Goal: Information Seeking & Learning: Learn about a topic

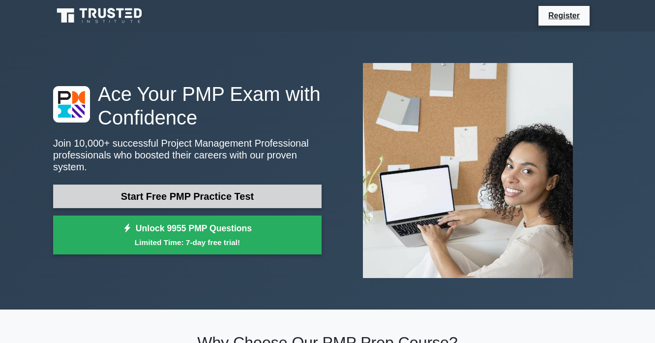
click at [228, 184] on link "Start Free PMP Practice Test" at bounding box center [187, 196] width 268 height 24
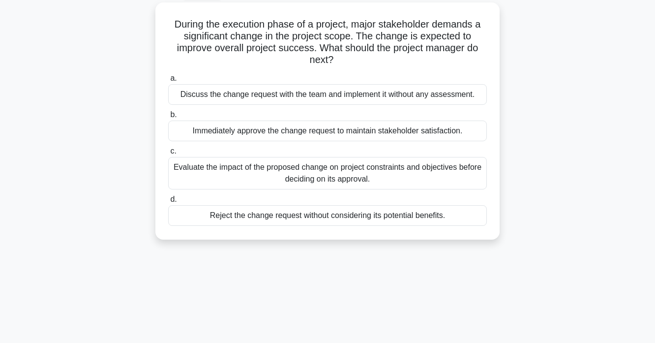
scroll to position [58, 0]
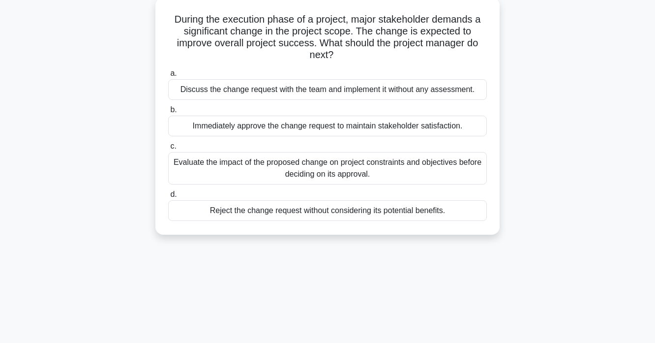
click at [232, 163] on div "Evaluate the impact of the proposed change on project constraints and objective…" at bounding box center [327, 168] width 319 height 32
click at [168, 149] on input "c. Evaluate the impact of the proposed change on project constraints and object…" at bounding box center [168, 146] width 0 height 6
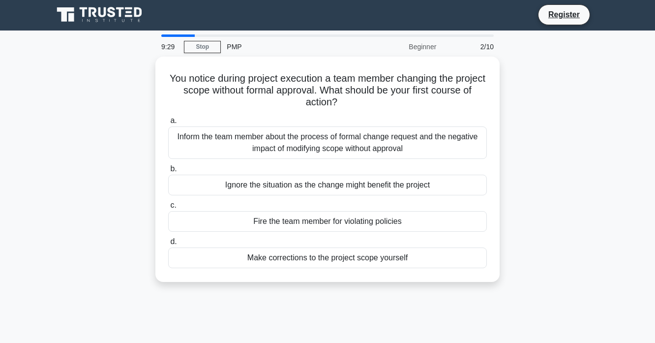
scroll to position [0, 0]
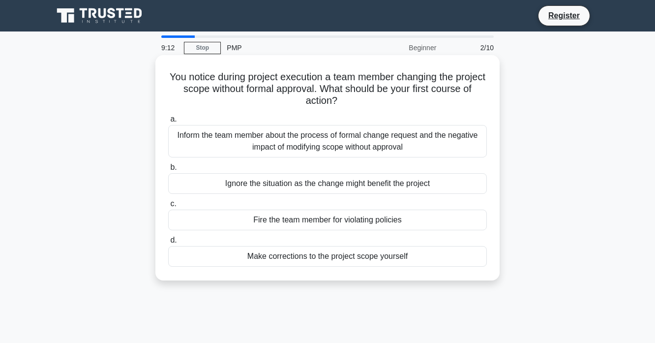
click at [224, 141] on div "Inform the team member about the process of formal change request and the negat…" at bounding box center [327, 141] width 319 height 32
click at [168, 122] on input "a. Inform the team member about the process of formal change request and the ne…" at bounding box center [168, 119] width 0 height 6
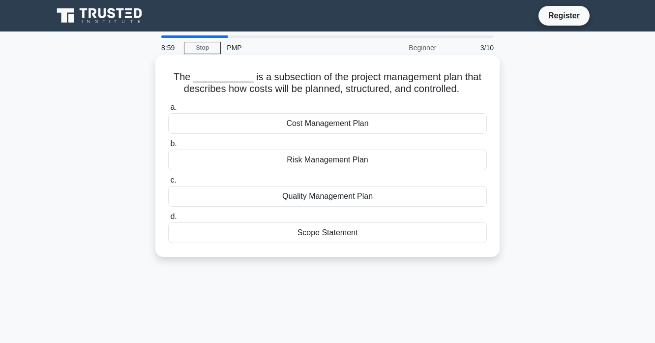
click at [243, 124] on div "Cost Management Plan" at bounding box center [327, 123] width 319 height 21
click at [168, 111] on input "a. Cost Management Plan" at bounding box center [168, 107] width 0 height 6
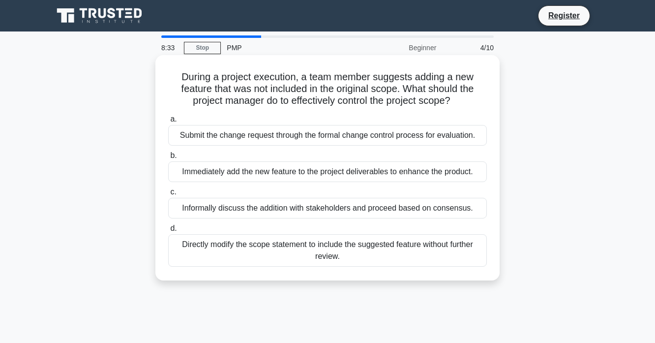
click at [238, 135] on div "Submit the change request through the formal change control process for evaluat…" at bounding box center [327, 135] width 319 height 21
click at [168, 122] on input "a. Submit the change request through the formal change control process for eval…" at bounding box center [168, 119] width 0 height 6
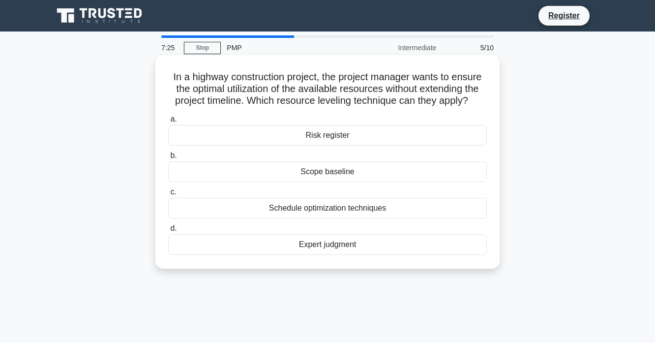
click at [283, 212] on div "Schedule optimization techniques" at bounding box center [327, 208] width 319 height 21
click at [168, 195] on input "c. Schedule optimization techniques" at bounding box center [168, 192] width 0 height 6
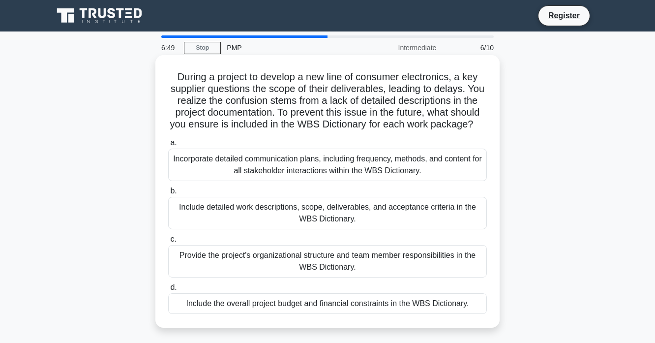
click at [214, 215] on div "Include detailed work descriptions, scope, deliverables, and acceptance criteri…" at bounding box center [327, 213] width 319 height 32
click at [168, 194] on input "b. Include detailed work descriptions, scope, deliverables, and acceptance crit…" at bounding box center [168, 191] width 0 height 6
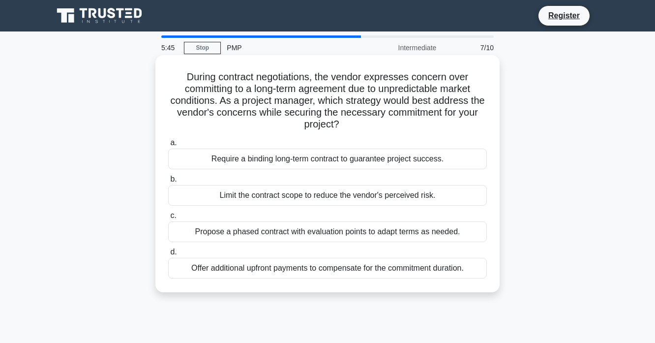
click at [225, 235] on div "Propose a phased contract with evaluation points to adapt terms as needed." at bounding box center [327, 231] width 319 height 21
click at [168, 219] on input "c. Propose a phased contract with evaluation points to adapt terms as needed." at bounding box center [168, 215] width 0 height 6
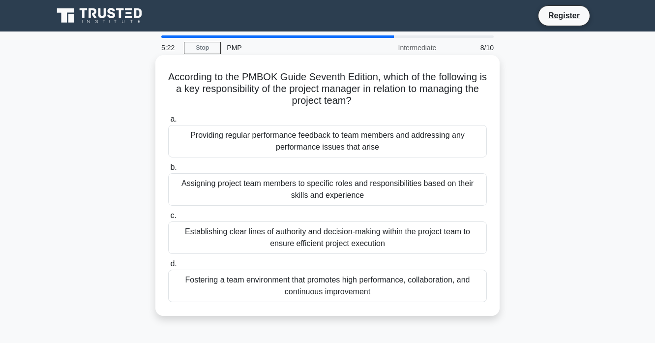
click at [255, 285] on div "Fostering a team environment that promotes high performance, collaboration, and…" at bounding box center [327, 285] width 319 height 32
click at [168, 267] on input "d. Fostering a team environment that promotes high performance, collaboration, …" at bounding box center [168, 264] width 0 height 6
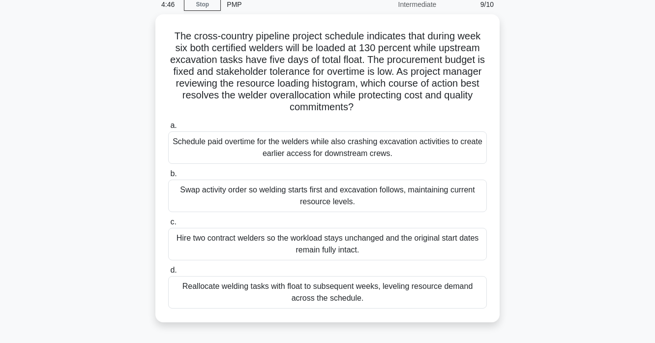
scroll to position [49, 0]
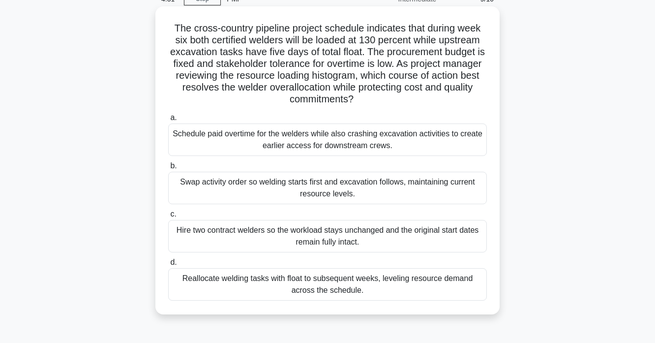
click at [256, 287] on div "Reallocate welding tasks with float to subsequent weeks, leveling resource dema…" at bounding box center [327, 284] width 319 height 32
click at [168, 266] on input "d. Reallocate welding tasks with float to subsequent weeks, leveling resource d…" at bounding box center [168, 262] width 0 height 6
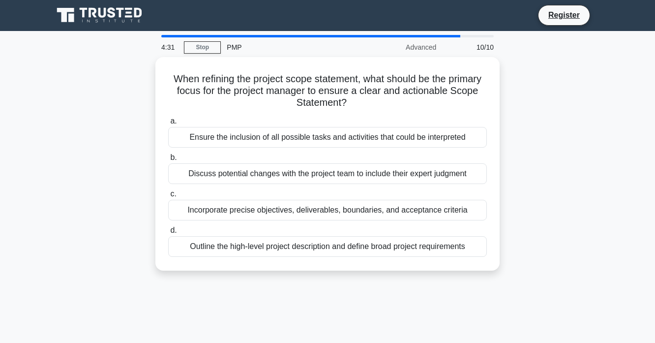
scroll to position [0, 0]
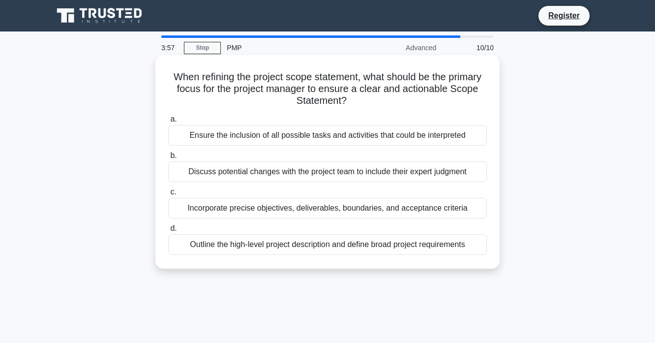
click at [225, 246] on div "Outline the high-level project description and define broad project requirements" at bounding box center [327, 244] width 319 height 21
click at [168, 232] on input "d. Outline the high-level project description and define broad project requirem…" at bounding box center [168, 228] width 0 height 6
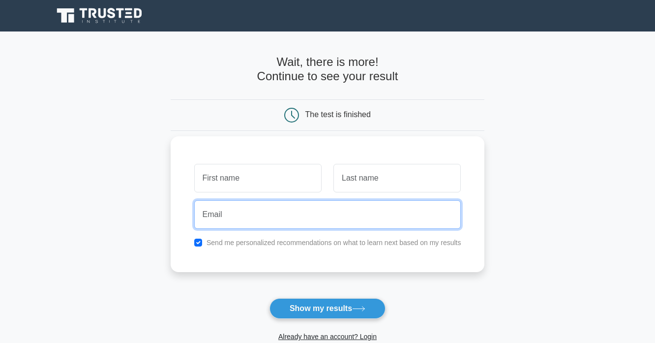
click at [224, 220] on input "email" at bounding box center [327, 214] width 267 height 29
type input "sloboziann@gmail.com"
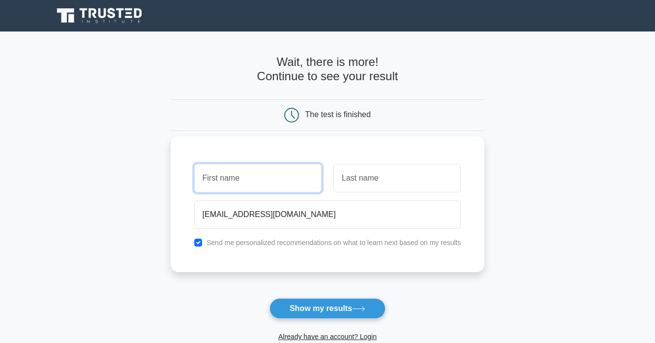
click at [273, 185] on input "text" at bounding box center [257, 178] width 127 height 29
type input "n"
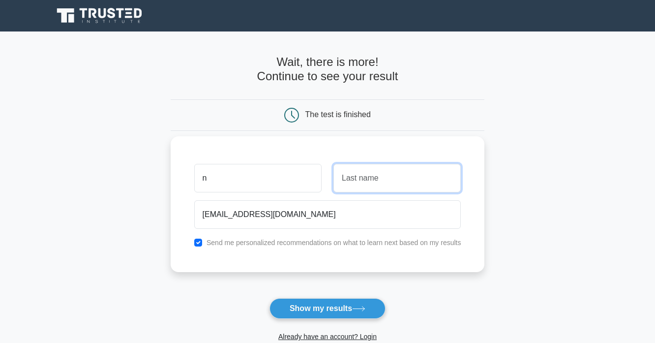
click at [372, 182] on input "text" at bounding box center [396, 178] width 127 height 29
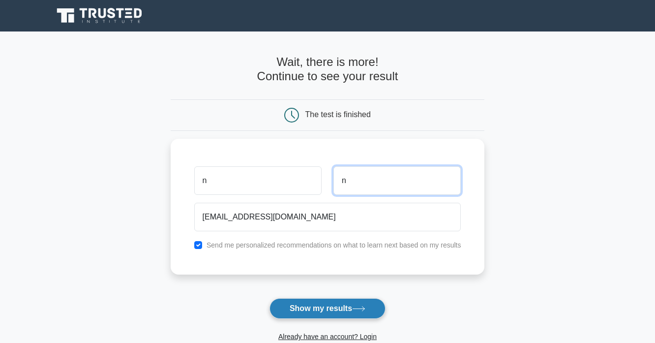
type input "n"
click at [330, 311] on button "Show my results" at bounding box center [327, 308] width 116 height 21
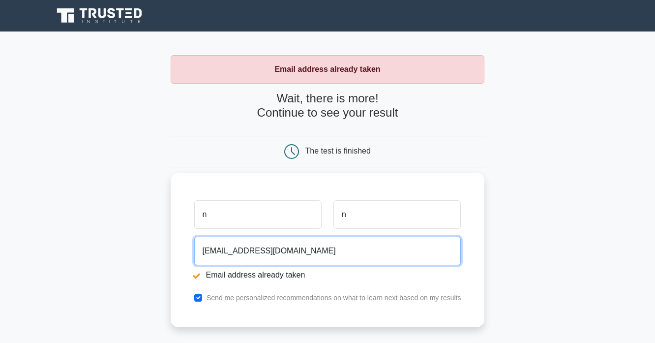
click at [284, 251] on input "sloboziann@gmail.com" at bounding box center [327, 250] width 267 height 29
click at [238, 250] on input "sloboziann@gmail.com" at bounding box center [327, 250] width 267 height 29
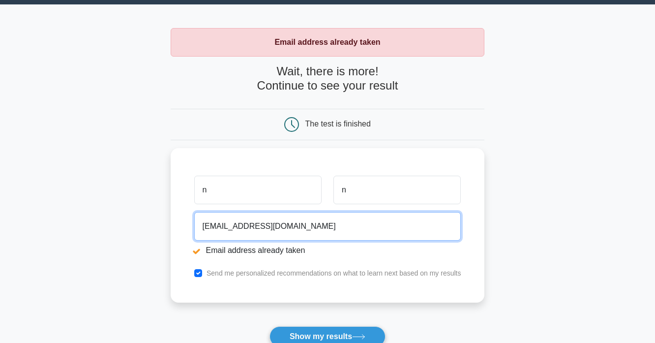
scroll to position [47, 0]
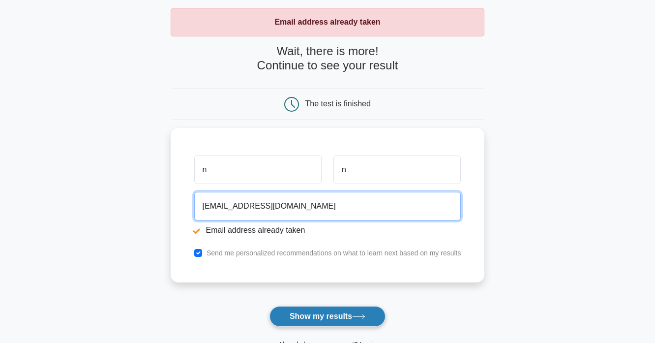
type input "sloboziann+s@gmail.com"
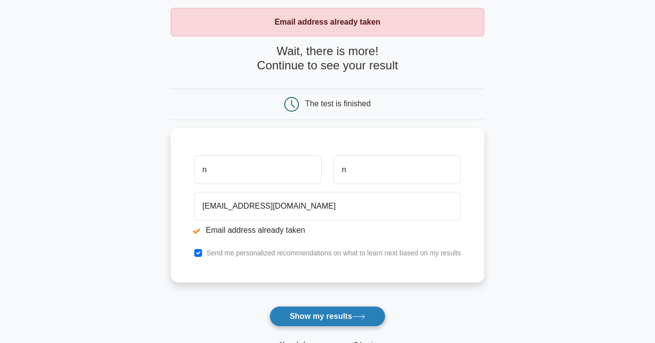
click at [334, 320] on button "Show my results" at bounding box center [327, 316] width 116 height 21
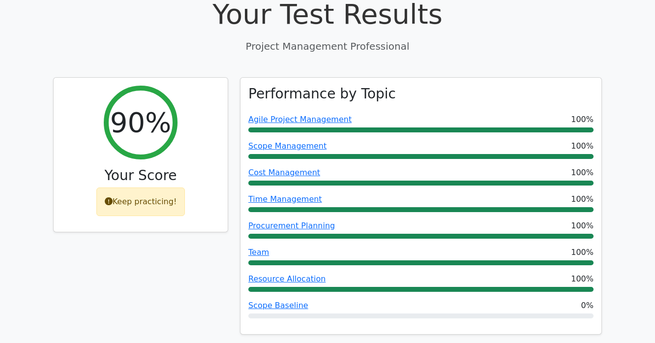
scroll to position [369, 0]
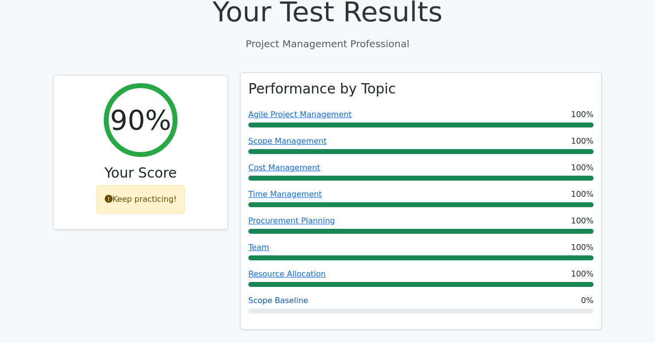
click at [285, 295] on link "Scope Baseline" at bounding box center [278, 299] width 60 height 9
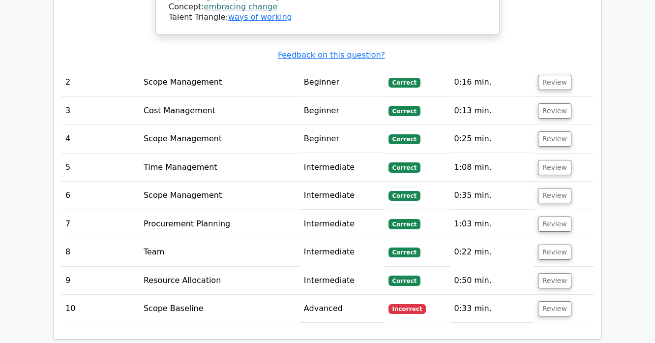
scroll to position [1433, 0]
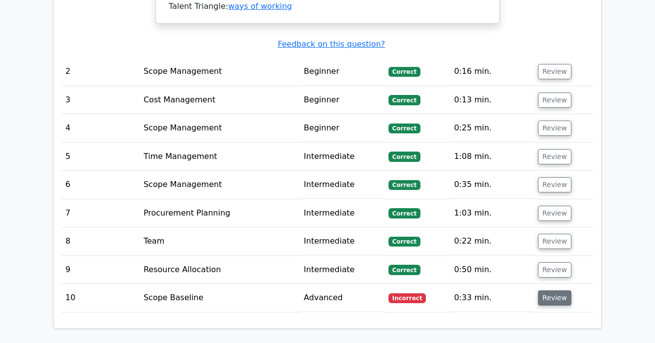
click at [545, 290] on button "Review" at bounding box center [554, 297] width 33 height 15
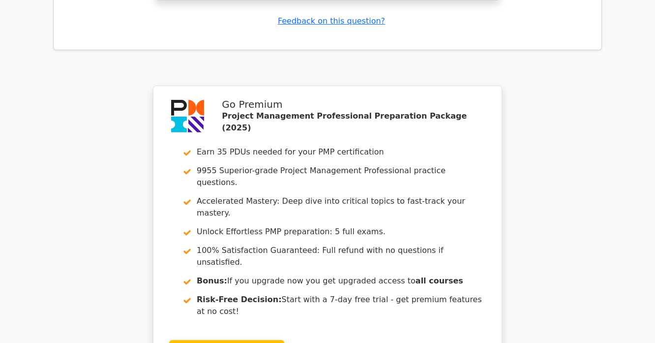
scroll to position [2224, 0]
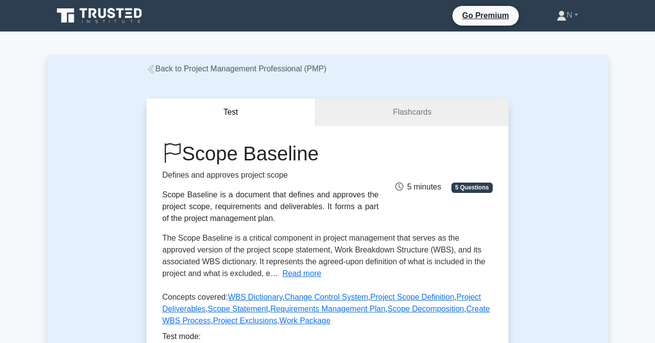
click at [215, 72] on link "Back to Project Management Professional (PMP)" at bounding box center [237, 68] width 180 height 8
